Goal: Task Accomplishment & Management: Use online tool/utility

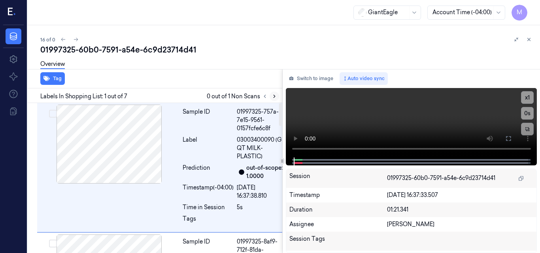
click at [273, 98] on icon at bounding box center [274, 96] width 2 height 3
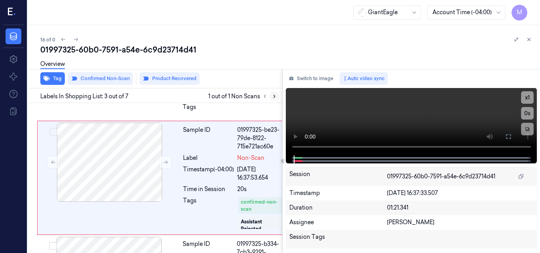
scroll to position [283, 0]
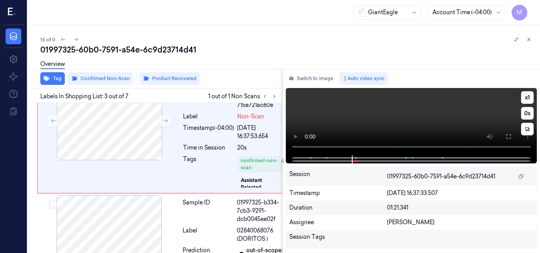
click at [425, 122] on video at bounding box center [411, 122] width 251 height 68
click at [507, 139] on icon at bounding box center [508, 137] width 6 height 6
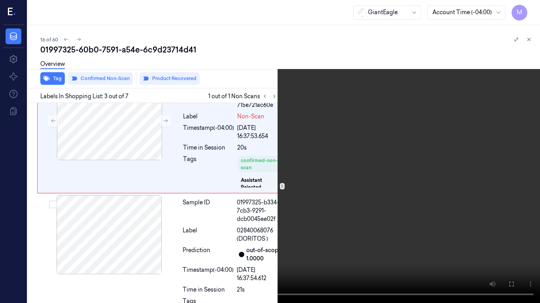
click at [342, 159] on video at bounding box center [270, 151] width 540 height 303
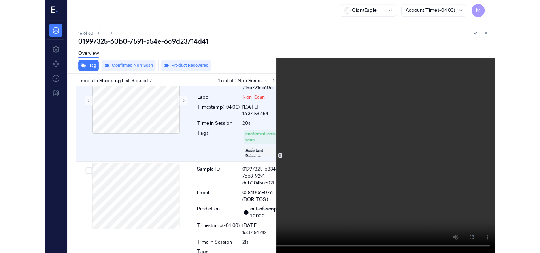
scroll to position [258, 0]
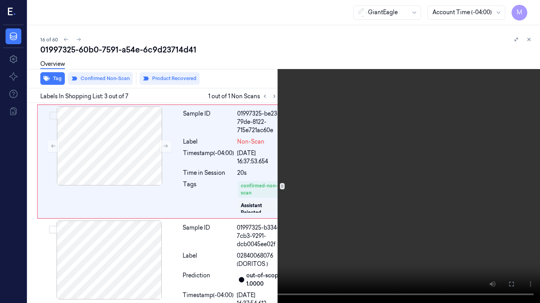
click at [244, 213] on video at bounding box center [270, 151] width 540 height 303
click at [298, 144] on video at bounding box center [270, 151] width 540 height 303
click at [0, 0] on icon at bounding box center [0, 0] width 0 height 0
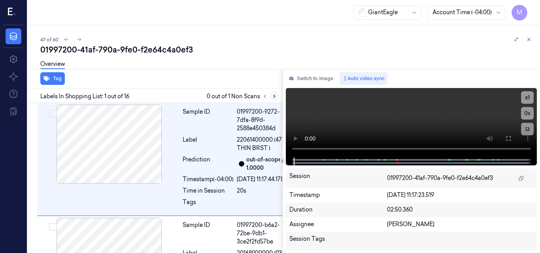
click at [273, 96] on icon at bounding box center [274, 97] width 6 height 6
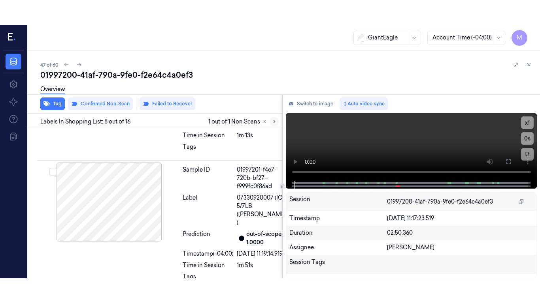
scroll to position [1020, 0]
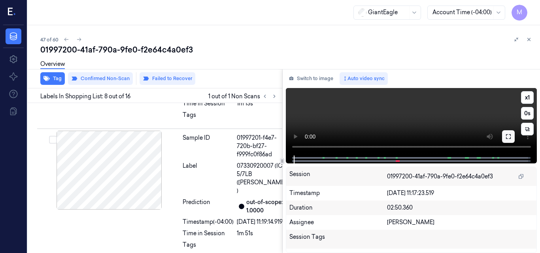
click at [509, 136] on icon at bounding box center [508, 137] width 6 height 6
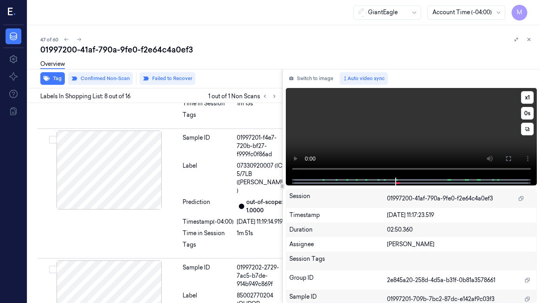
scroll to position [995, 0]
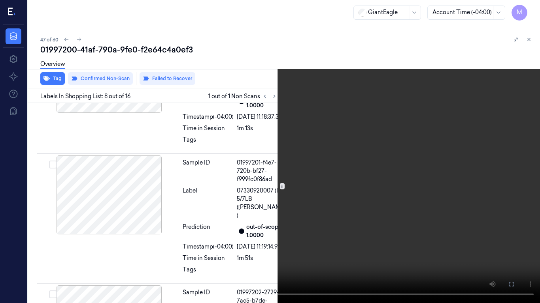
click at [368, 161] on video at bounding box center [270, 151] width 540 height 303
click at [530, 8] on button "x 1" at bounding box center [530, 9] width 13 height 13
click at [389, 160] on video at bounding box center [270, 151] width 540 height 303
click at [323, 208] on video at bounding box center [270, 151] width 540 height 303
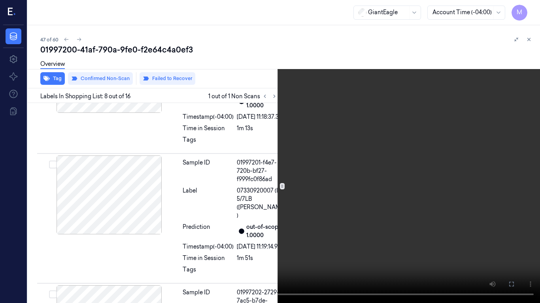
click at [0, 0] on icon at bounding box center [0, 0] width 0 height 0
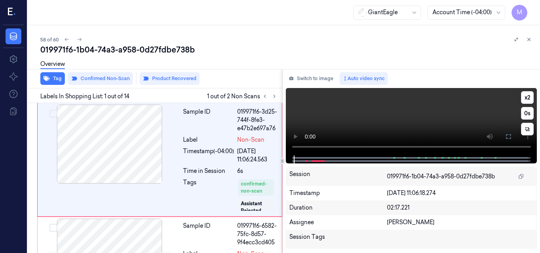
click at [454, 113] on video at bounding box center [411, 122] width 251 height 68
click at [505, 133] on button at bounding box center [508, 136] width 13 height 13
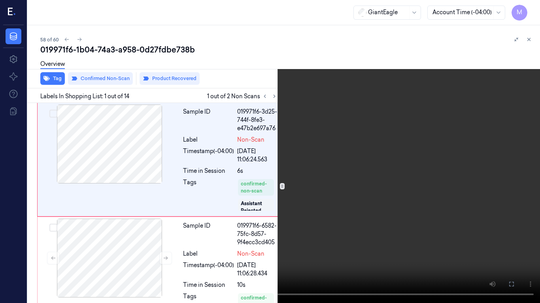
click at [352, 149] on video at bounding box center [270, 151] width 540 height 303
click at [0, 0] on icon at bounding box center [0, 0] width 0 height 0
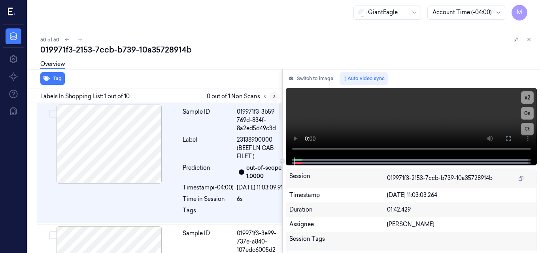
click at [275, 95] on icon at bounding box center [274, 97] width 6 height 6
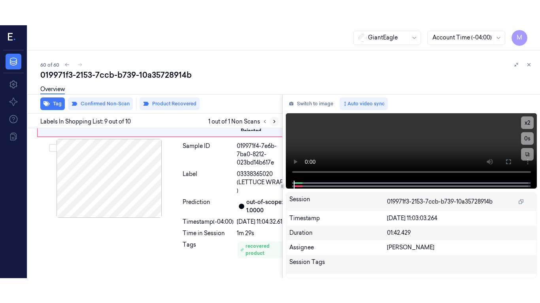
scroll to position [1104, 0]
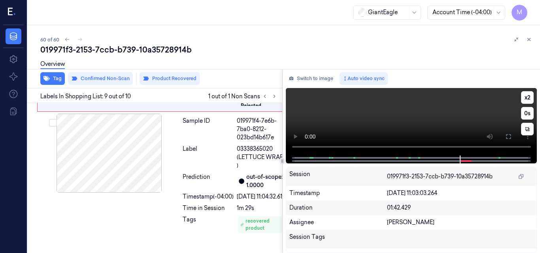
click at [416, 104] on video at bounding box center [411, 122] width 251 height 68
click at [506, 137] on icon at bounding box center [508, 137] width 6 height 6
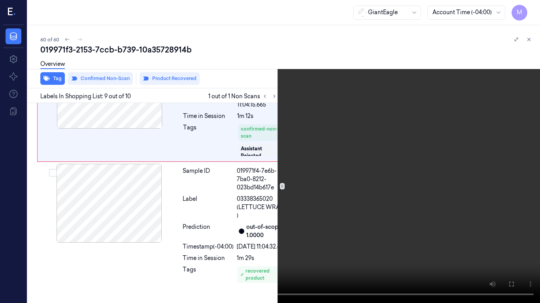
click at [329, 176] on video at bounding box center [270, 151] width 540 height 303
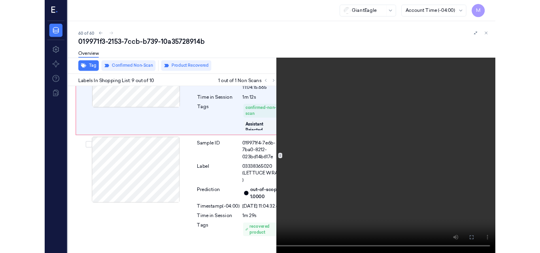
scroll to position [1079, 0]
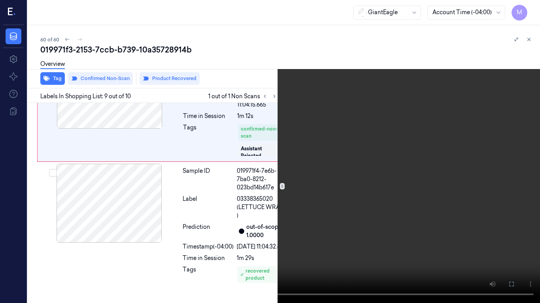
click at [0, 0] on icon at bounding box center [0, 0] width 0 height 0
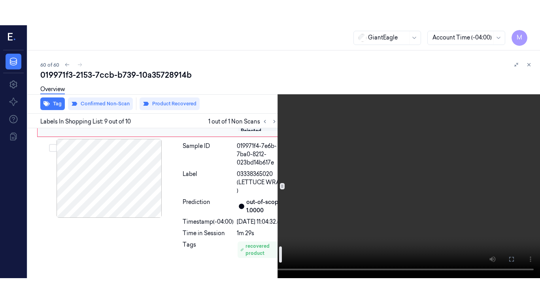
scroll to position [1104, 0]
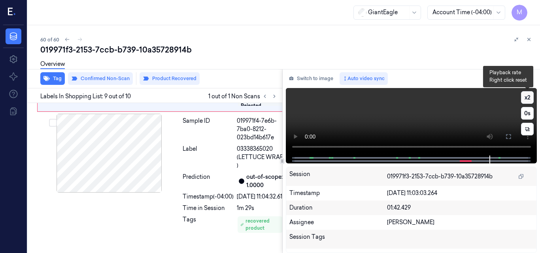
click at [529, 96] on button "x 2" at bounding box center [527, 97] width 13 height 13
click at [529, 96] on button "x 4" at bounding box center [527, 97] width 13 height 13
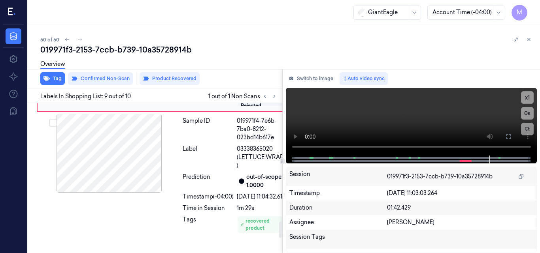
click at [123, 79] on div at bounding box center [109, 39] width 141 height 79
click at [509, 137] on icon at bounding box center [508, 137] width 6 height 6
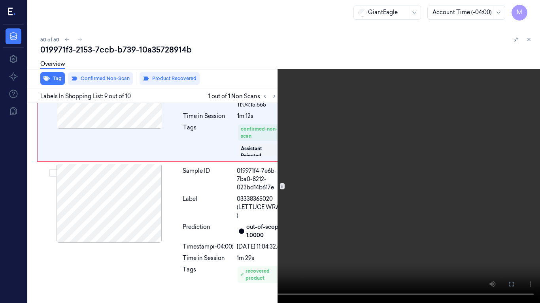
click at [327, 163] on video at bounding box center [270, 151] width 540 height 303
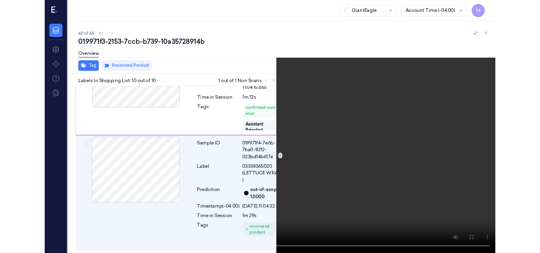
scroll to position [1194, 0]
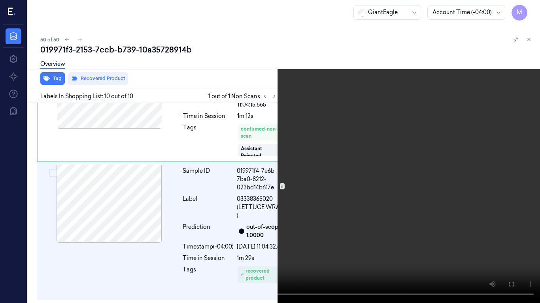
click at [307, 184] on video at bounding box center [270, 151] width 540 height 303
click at [0, 0] on icon at bounding box center [0, 0] width 0 height 0
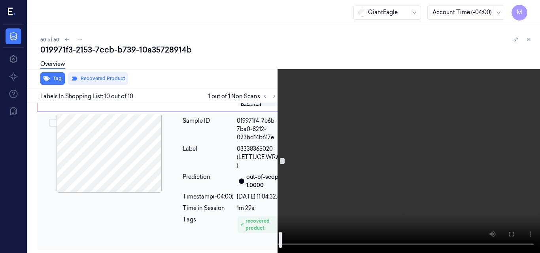
scroll to position [1126, 0]
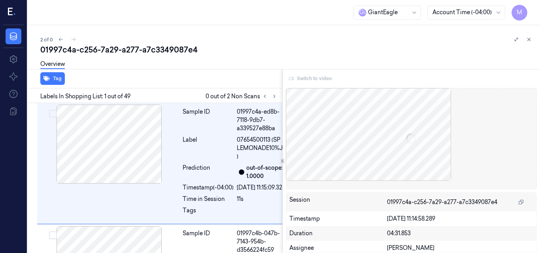
scroll to position [0, 13]
